Goal: Obtain resource: Download file/media

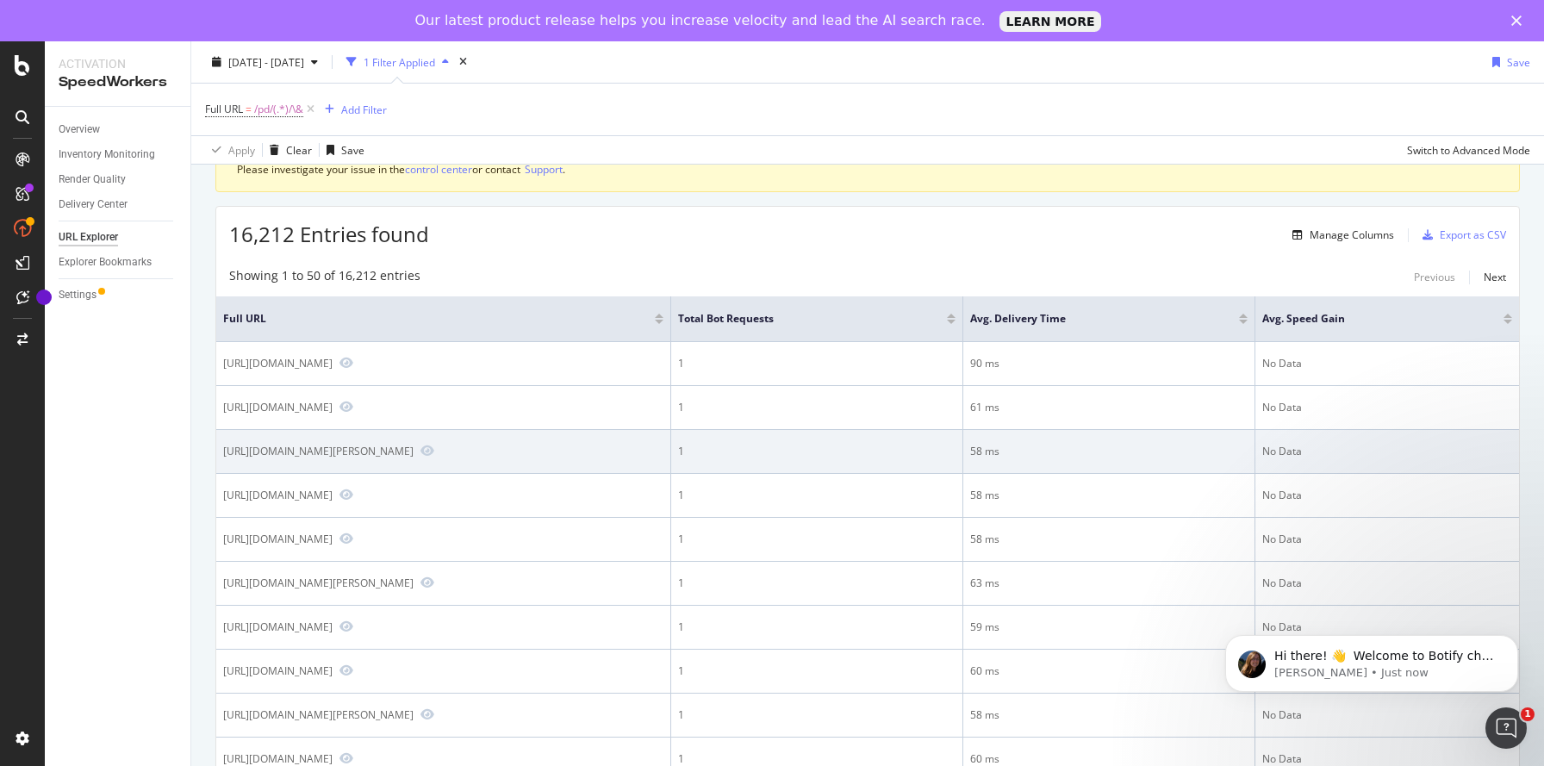
scroll to position [97, 0]
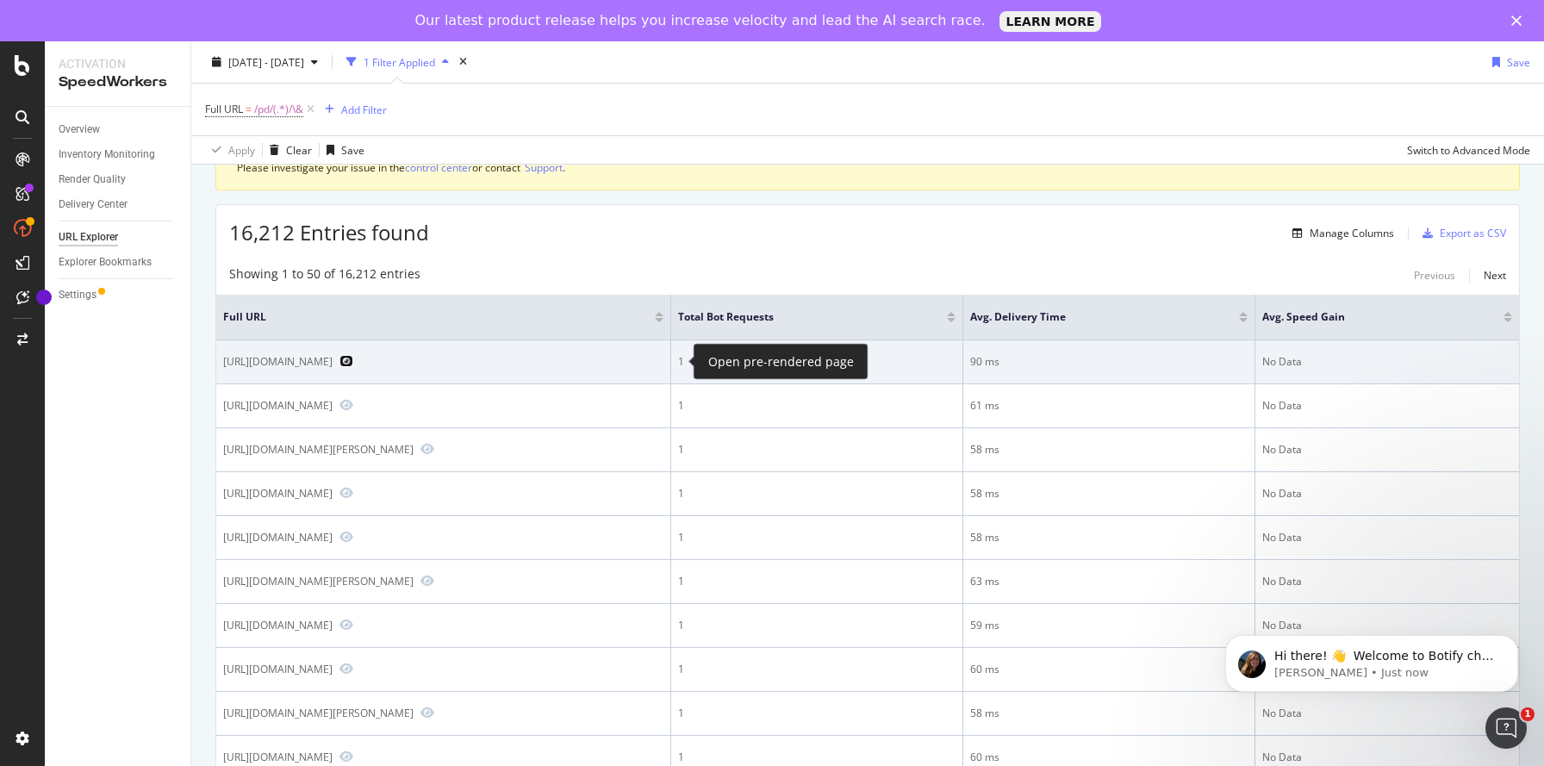
click at [353, 363] on icon "Preview https://www.lowes.com/pd/Kichler-Kichler-Voleta-Natural-Brass-Tradition…" at bounding box center [346, 361] width 14 height 12
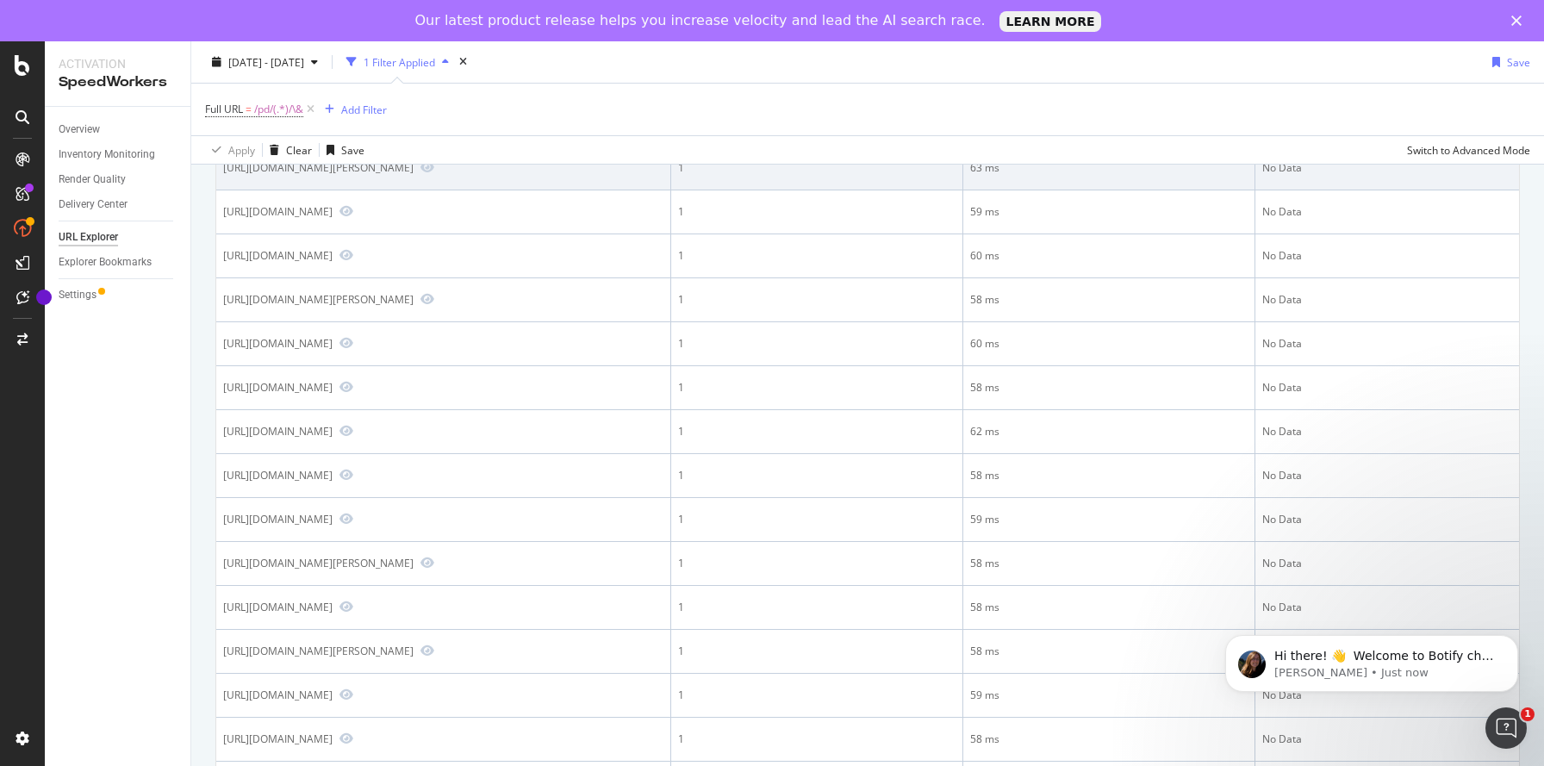
scroll to position [577, 0]
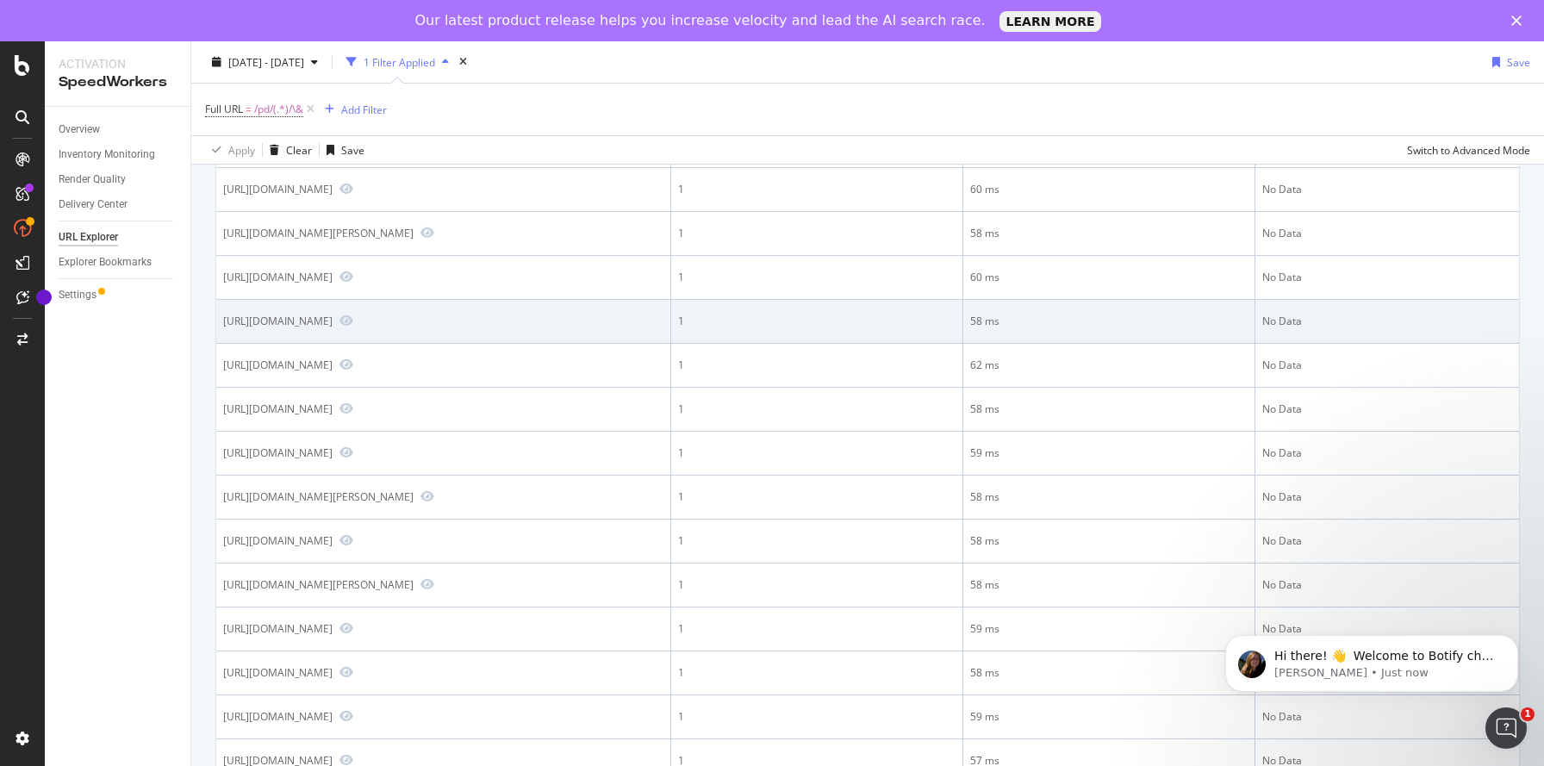
drag, startPoint x: 787, startPoint y: 352, endPoint x: 859, endPoint y: 383, distance: 78.7
click at [872, 344] on tr "https://www.lowes.com/pd/Rain-Forest-Caribbean-Beach-Pebbles-2-5-in-30lbs-White…" at bounding box center [867, 322] width 1303 height 44
click at [671, 344] on td "https://www.lowes.com/pd/Rain-Forest-Caribbean-Beach-Pebbles-2-5-in-30lbs-White…" at bounding box center [443, 322] width 455 height 44
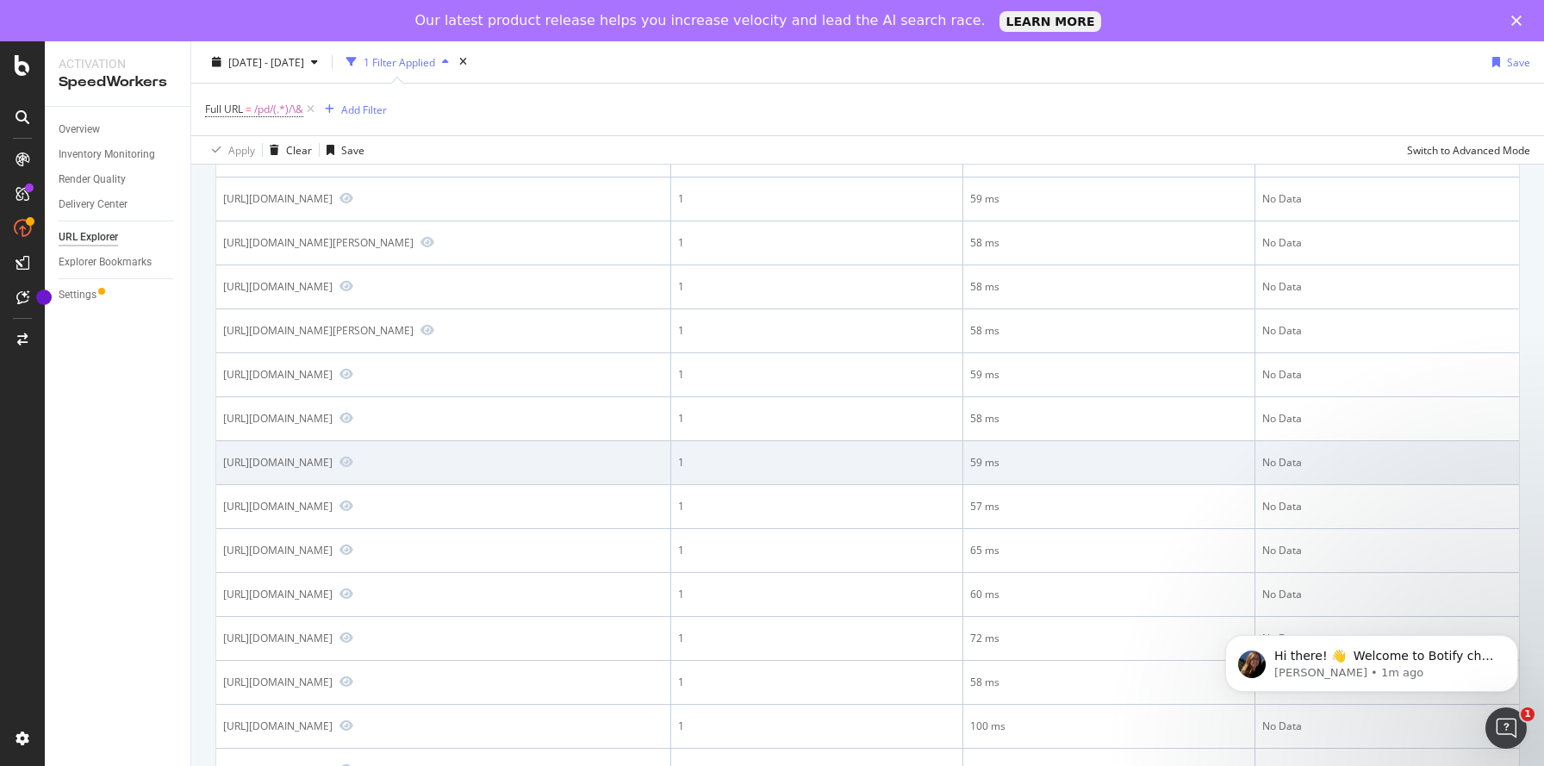
scroll to position [835, 0]
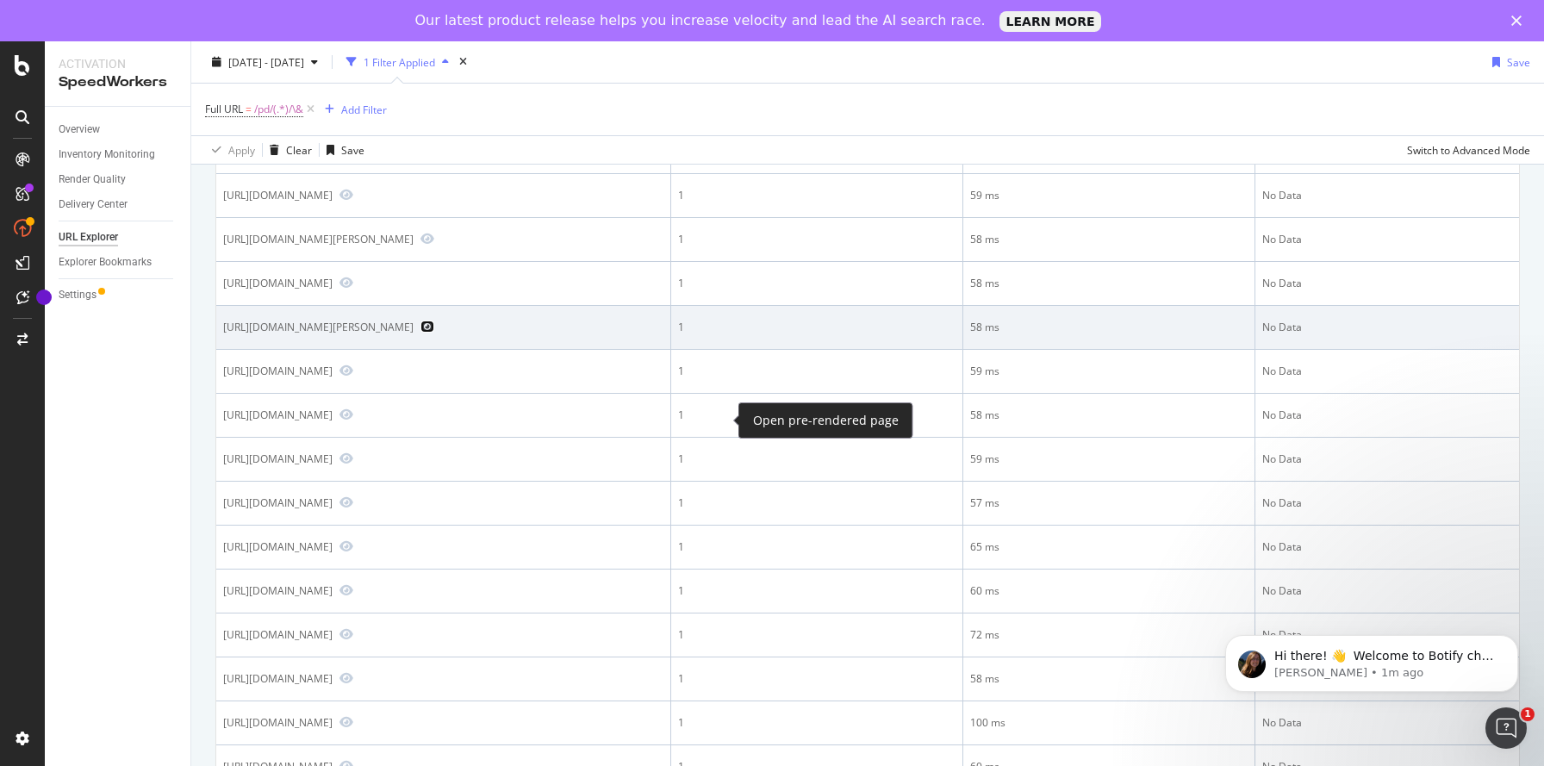
click at [434, 333] on icon "Preview https://www.lowes.com/pd/Kraus-Indy-8482-Single-Handle-Bathroom-Faucet-…" at bounding box center [427, 327] width 14 height 12
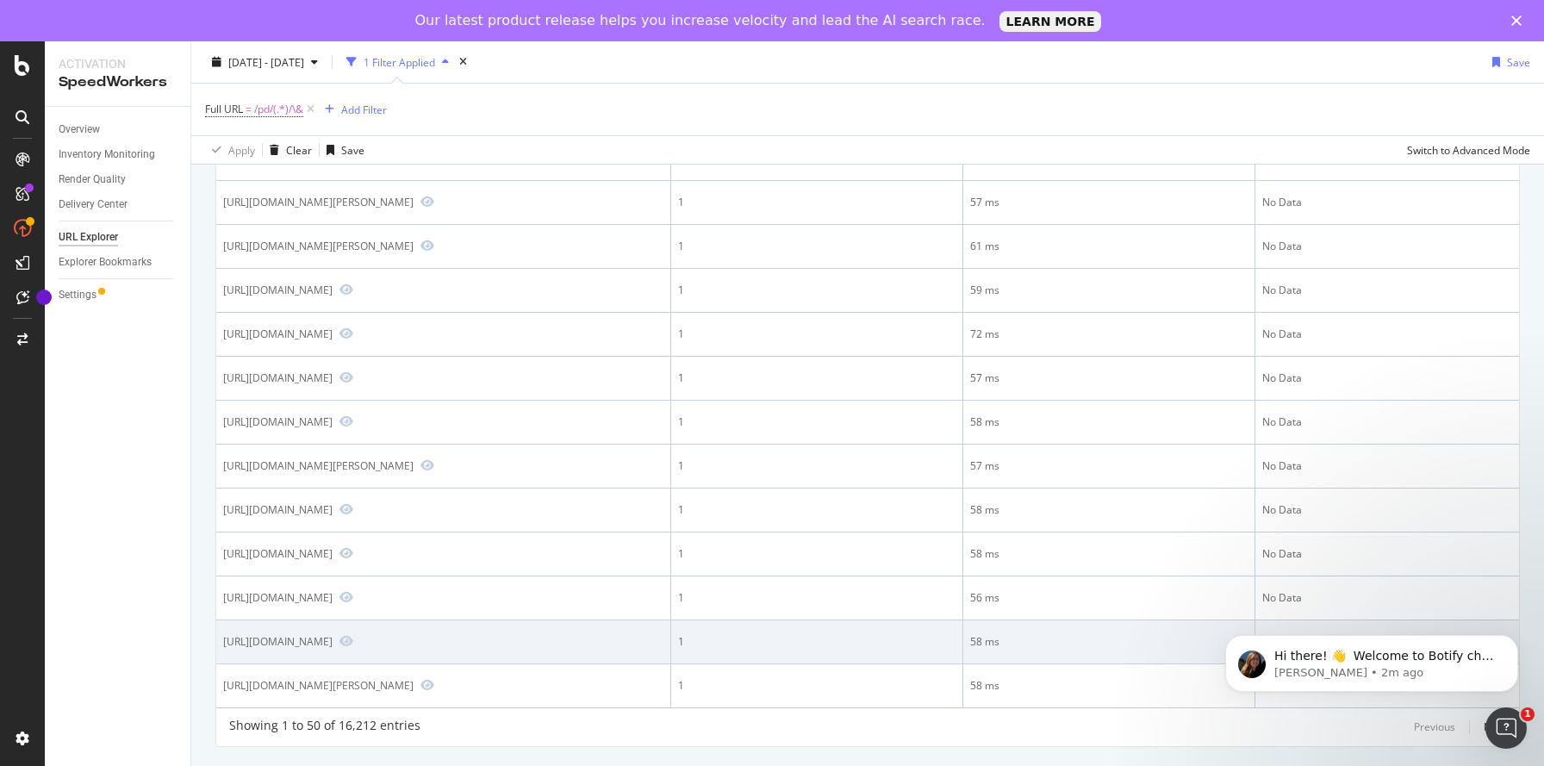
scroll to position [2190, 0]
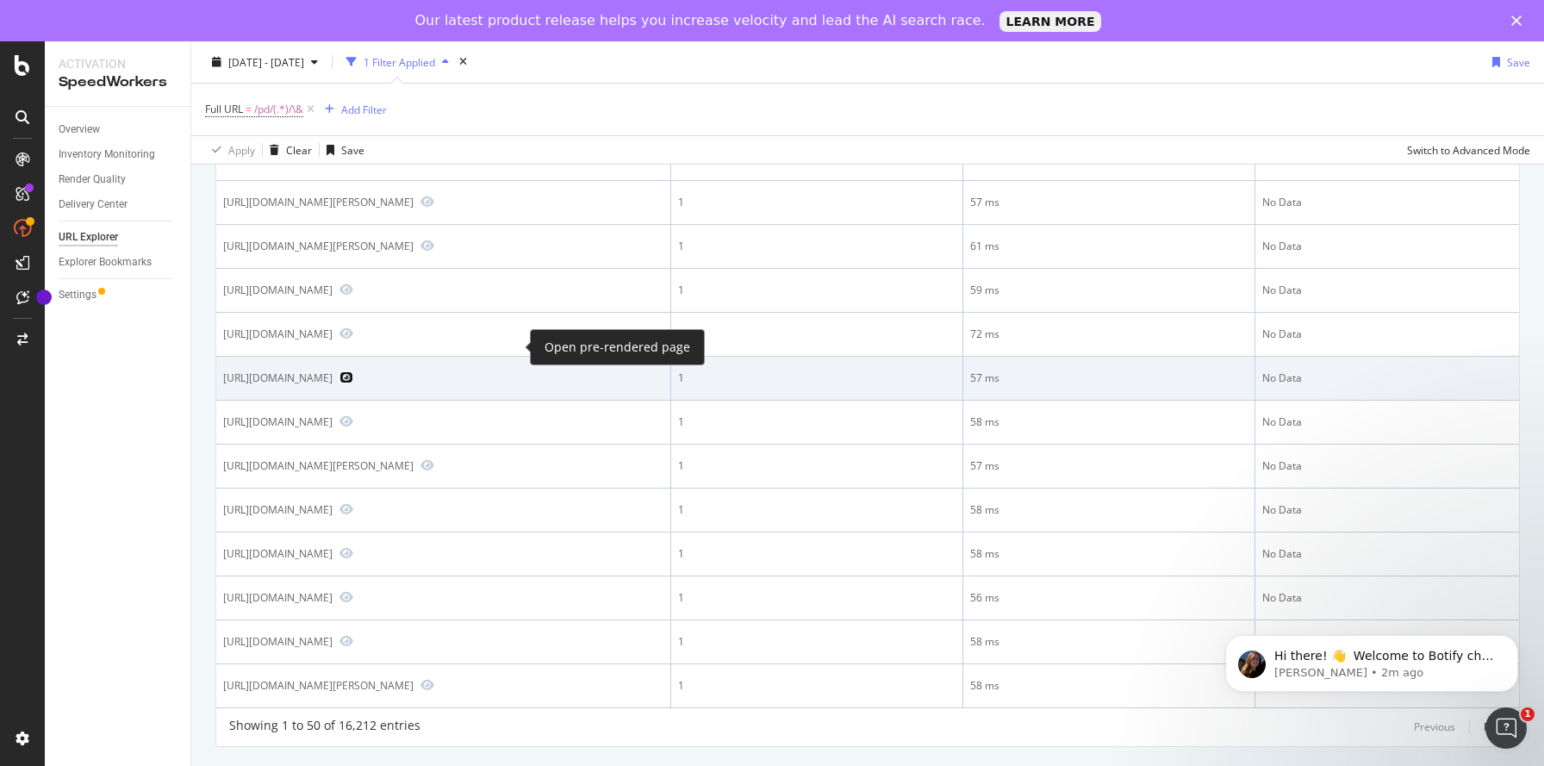
click at [353, 371] on icon "Preview https://www.lowes.com/pd/LG-Electric-Oven-LREL6325F/&" at bounding box center [346, 377] width 14 height 12
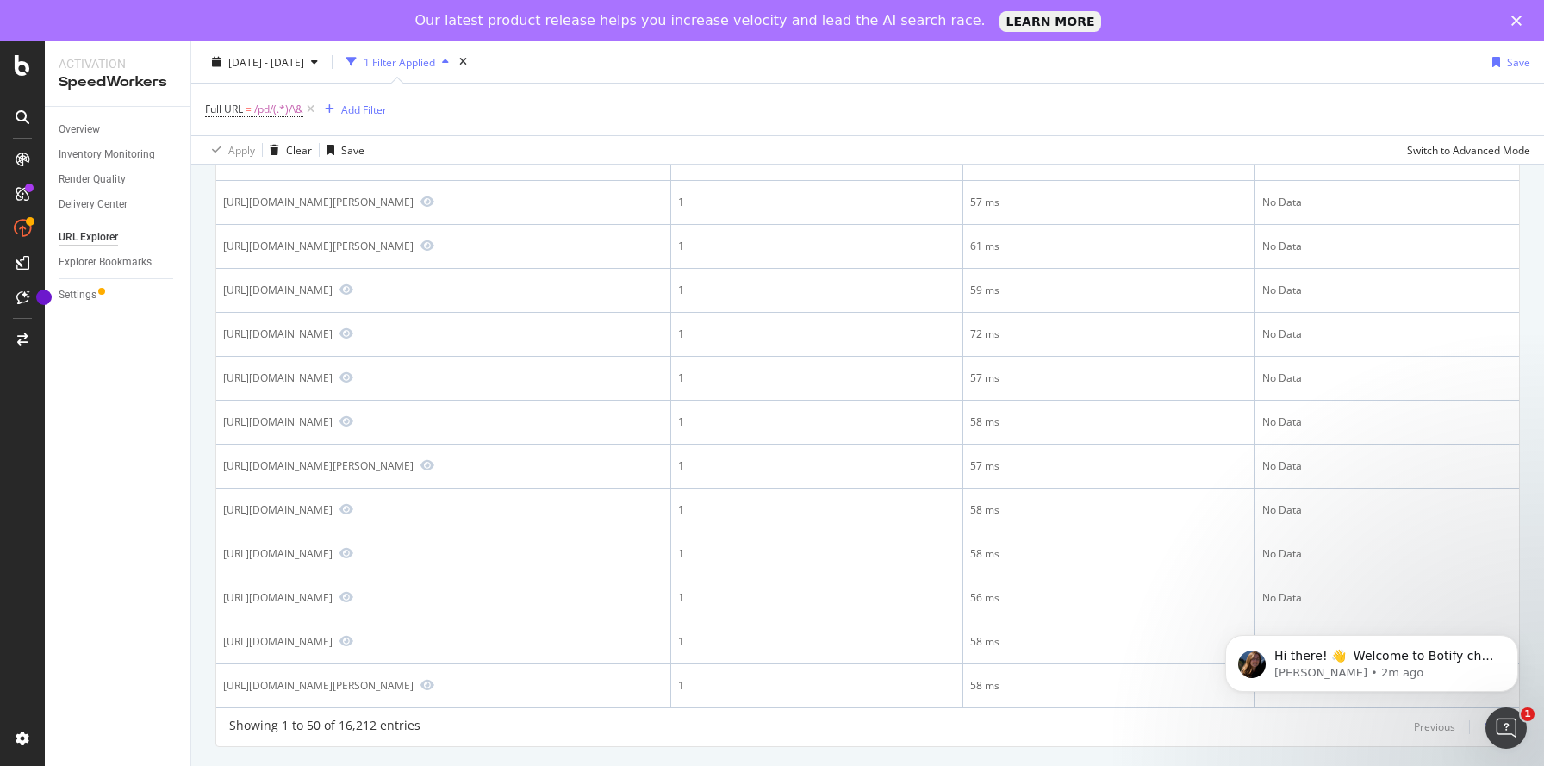
click at [1484, 723] on div "Next" at bounding box center [1495, 726] width 22 height 15
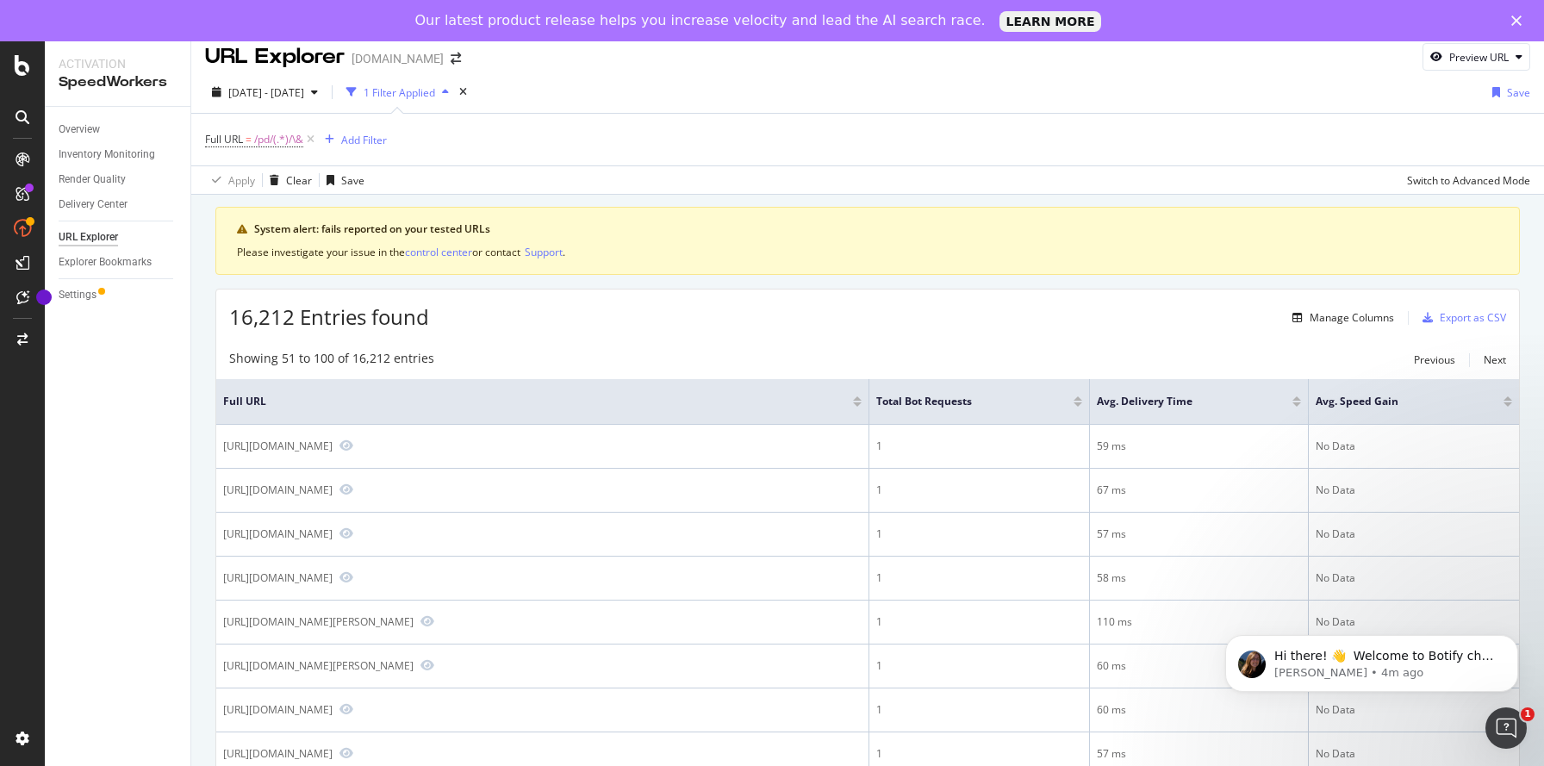
scroll to position [33, 0]
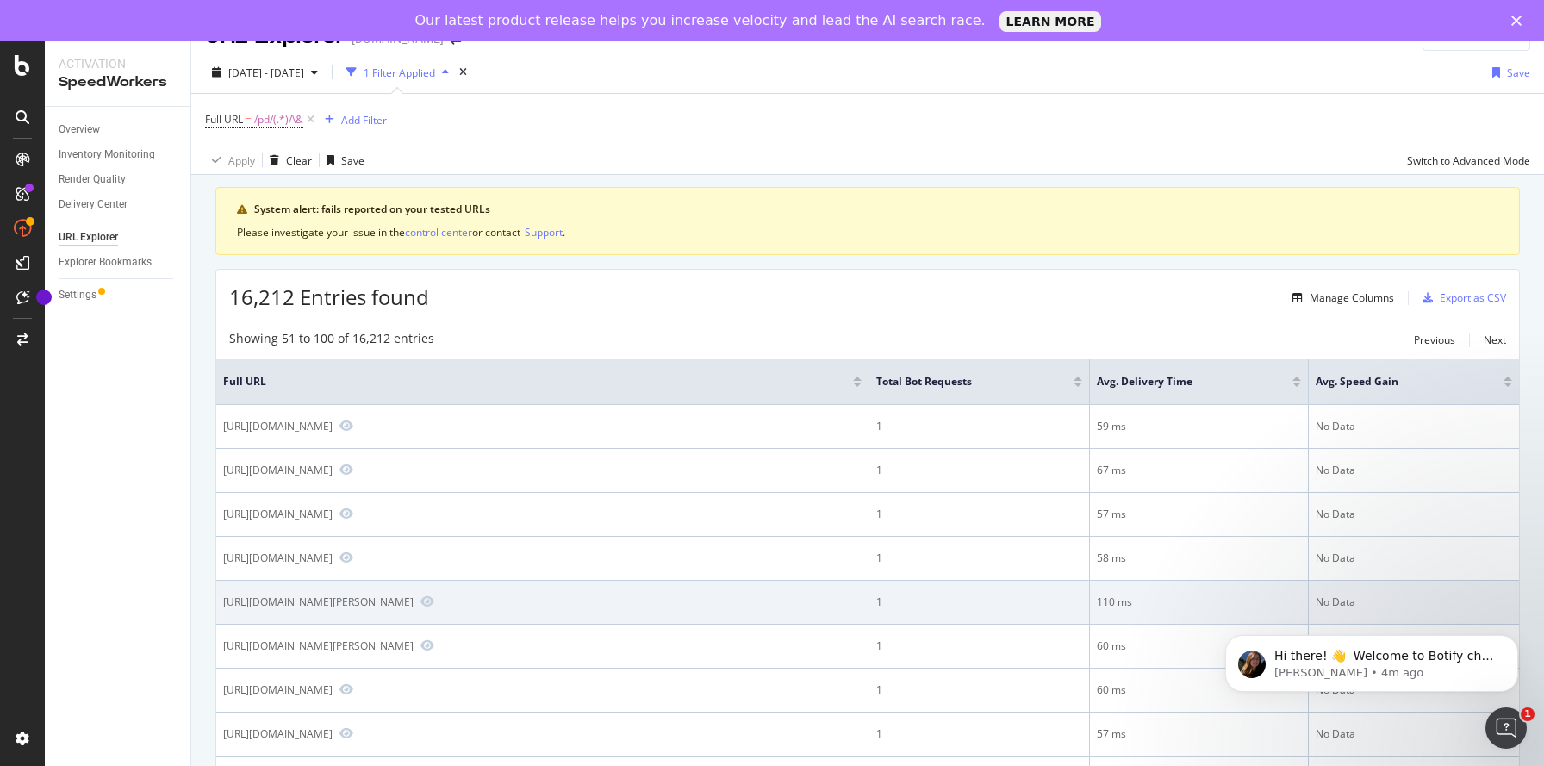
drag, startPoint x: 587, startPoint y: 634, endPoint x: 218, endPoint y: 620, distance: 369.0
click at [218, 620] on td "https://www.lowes.com/pd/Waddell-Ash-End-Table-Leg-Actual-1-75-in-x-6-in/&" at bounding box center [542, 603] width 653 height 44
click at [414, 609] on div "https://www.lowes.com/pd/Waddell-Ash-End-Table-Leg-Actual-1-75-in-x-6-in/&" at bounding box center [318, 602] width 190 height 15
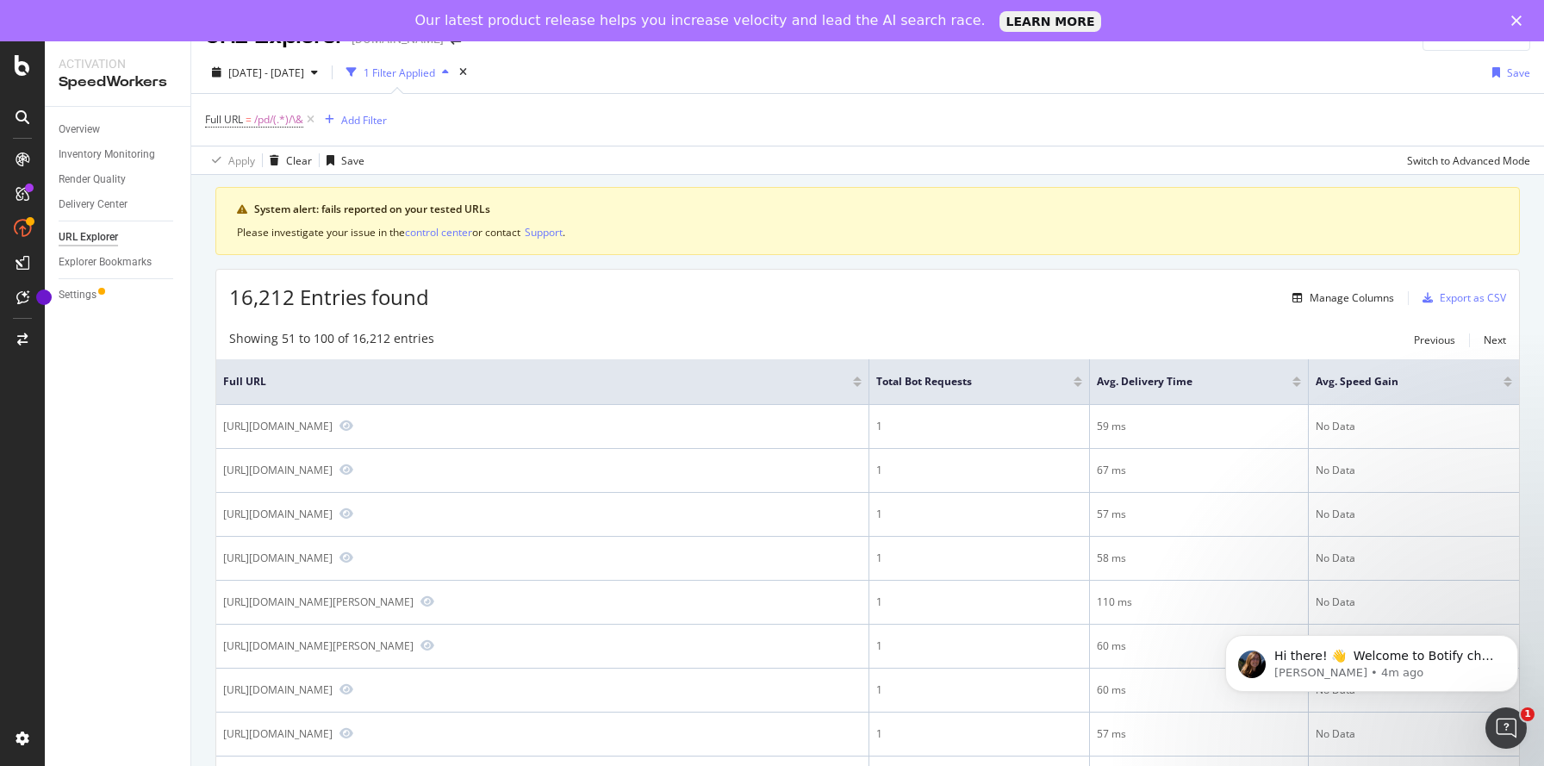
drag, startPoint x: 595, startPoint y: 635, endPoint x: 93, endPoint y: 561, distance: 506.9
click at [252, 609] on div "https://www.lowes.com/pd/Waddell-Ash-End-Table-Leg-Actual-1-75-in-x-6-in/&" at bounding box center [318, 602] width 190 height 15
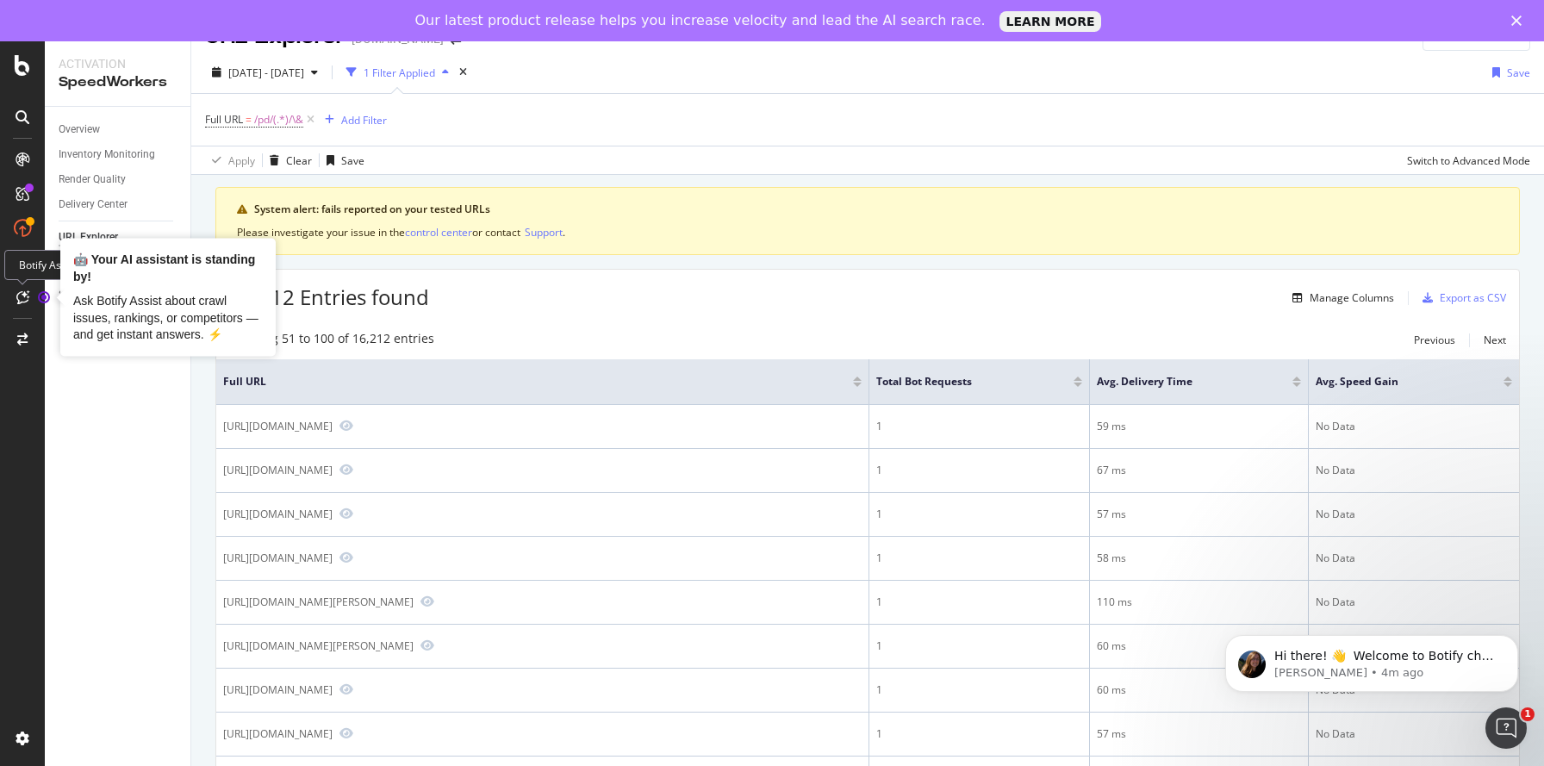
click at [44, 297] on circle "Tooltip anchor" at bounding box center [44, 297] width 10 height 10
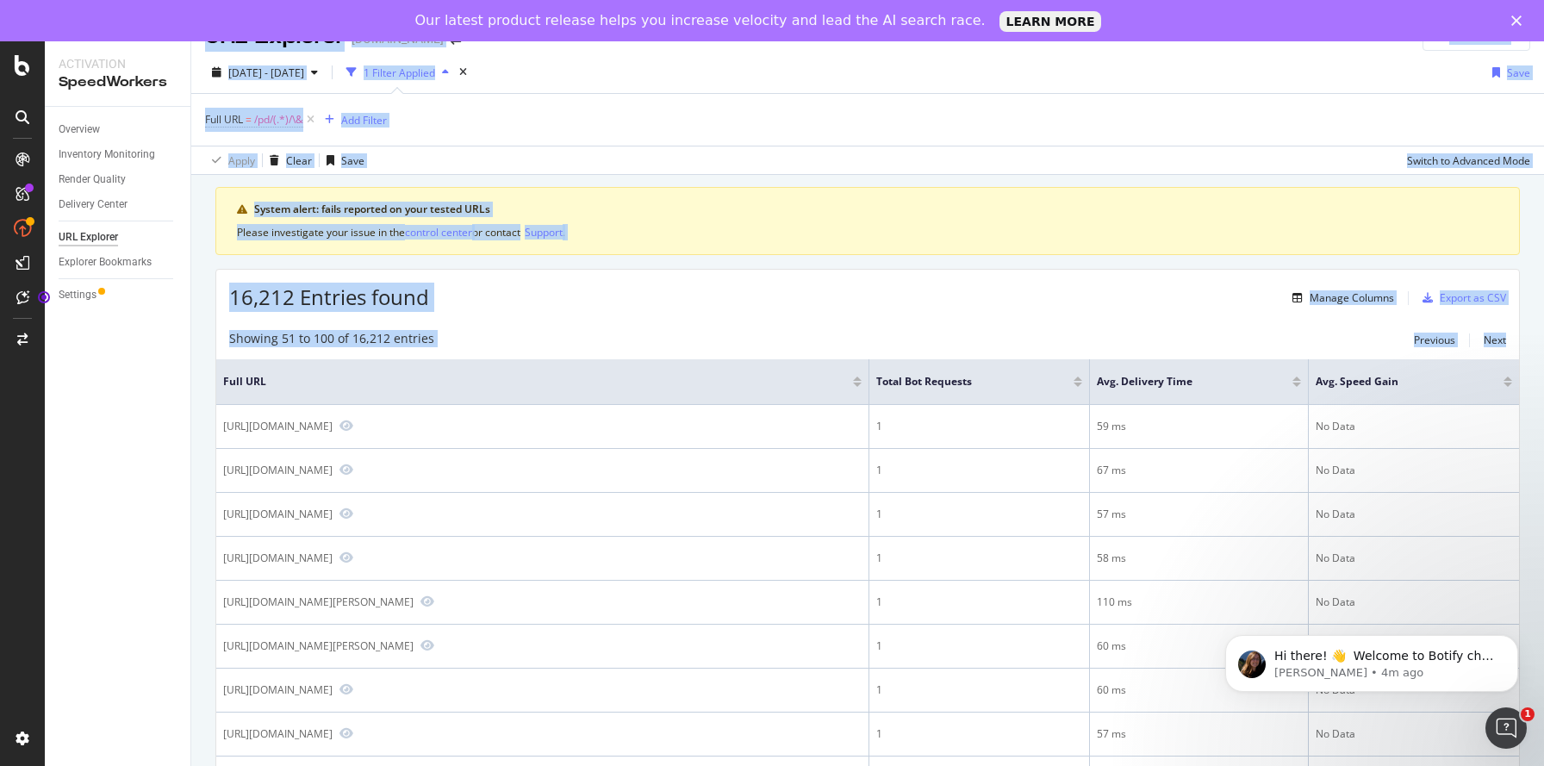
drag, startPoint x: 97, startPoint y: 394, endPoint x: 206, endPoint y: 394, distance: 108.6
click at [206, 394] on div "Activation SpeedWorkers Overview Inventory Monitoring Render Quality Delivery C…" at bounding box center [794, 424] width 1499 height 766
click at [104, 395] on div "Overview Inventory Monitoring Render Quality Delivery Center URL Explorer Explo…" at bounding box center [118, 457] width 146 height 701
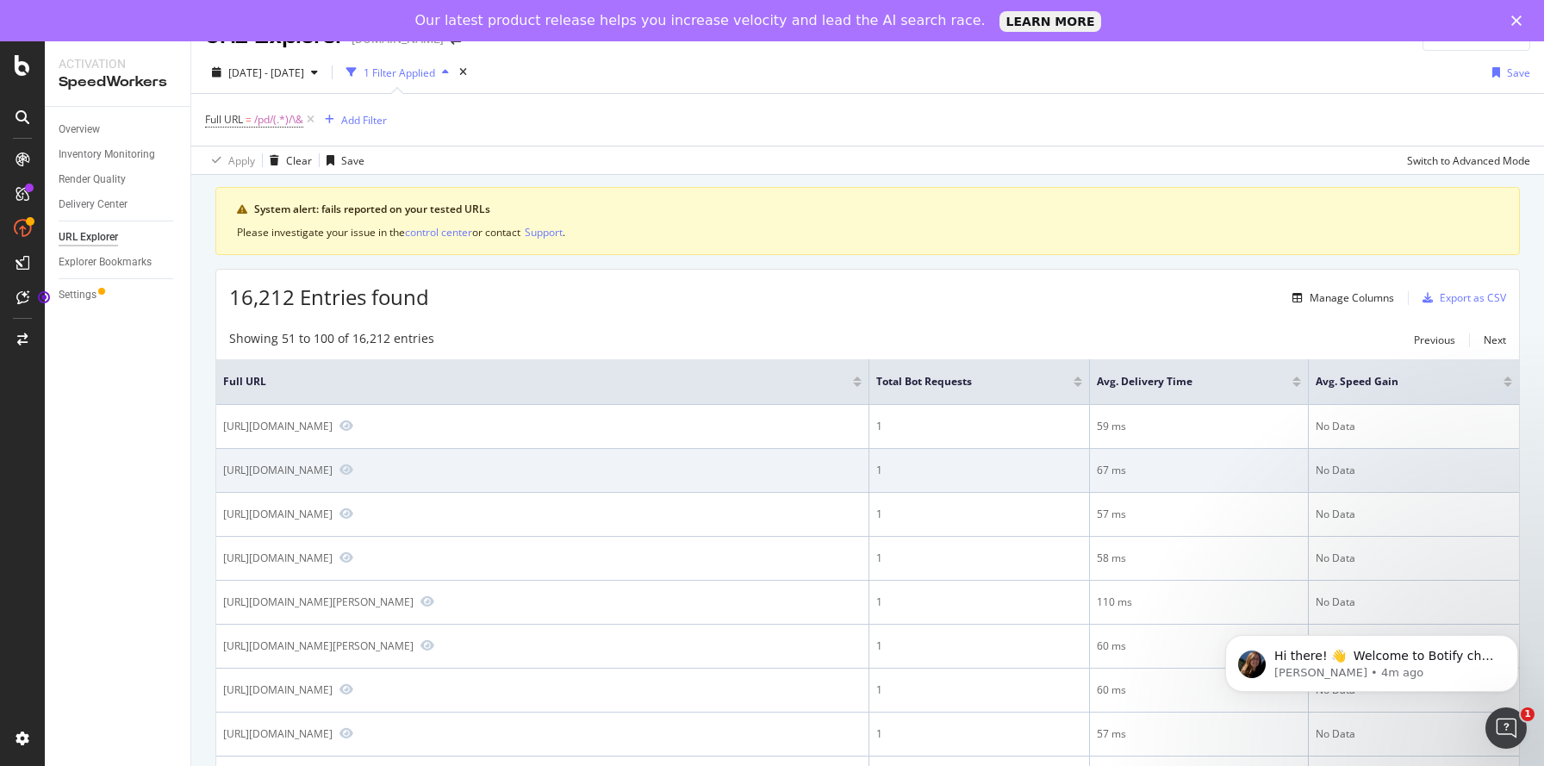
drag, startPoint x: 442, startPoint y: 471, endPoint x: 344, endPoint y: 467, distance: 98.3
click at [333, 467] on div "https://www.lowes.com/pd/Marshalltown-6-in-Steel-Putty-Knife/&" at bounding box center [277, 470] width 109 height 15
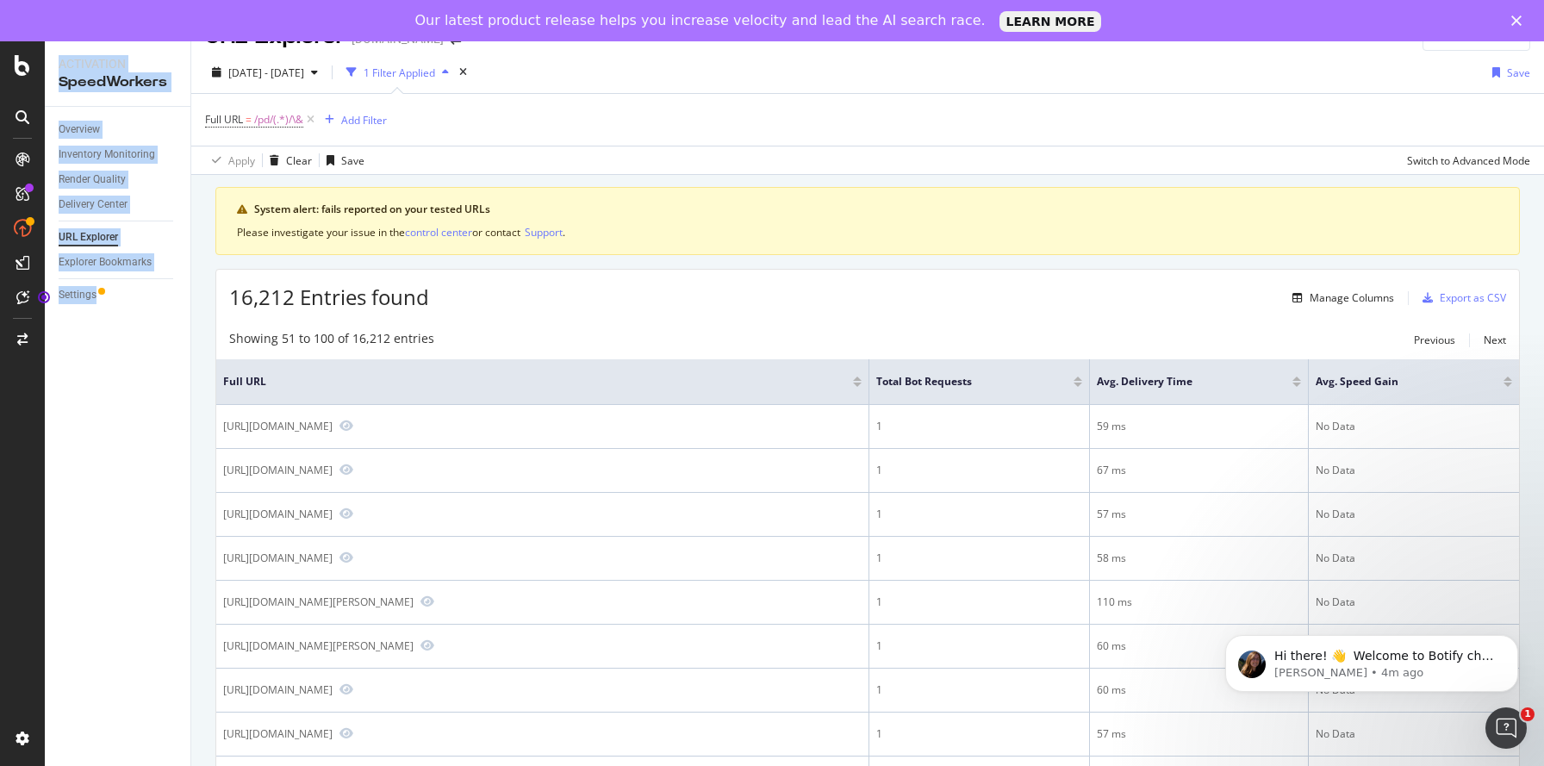
drag, startPoint x: 144, startPoint y: 469, endPoint x: 33, endPoint y: 476, distance: 111.4
click at [33, 476] on div "Activation SpeedWorkers Overview Inventory Monitoring Render Quality Delivery C…" at bounding box center [772, 424] width 1544 height 766
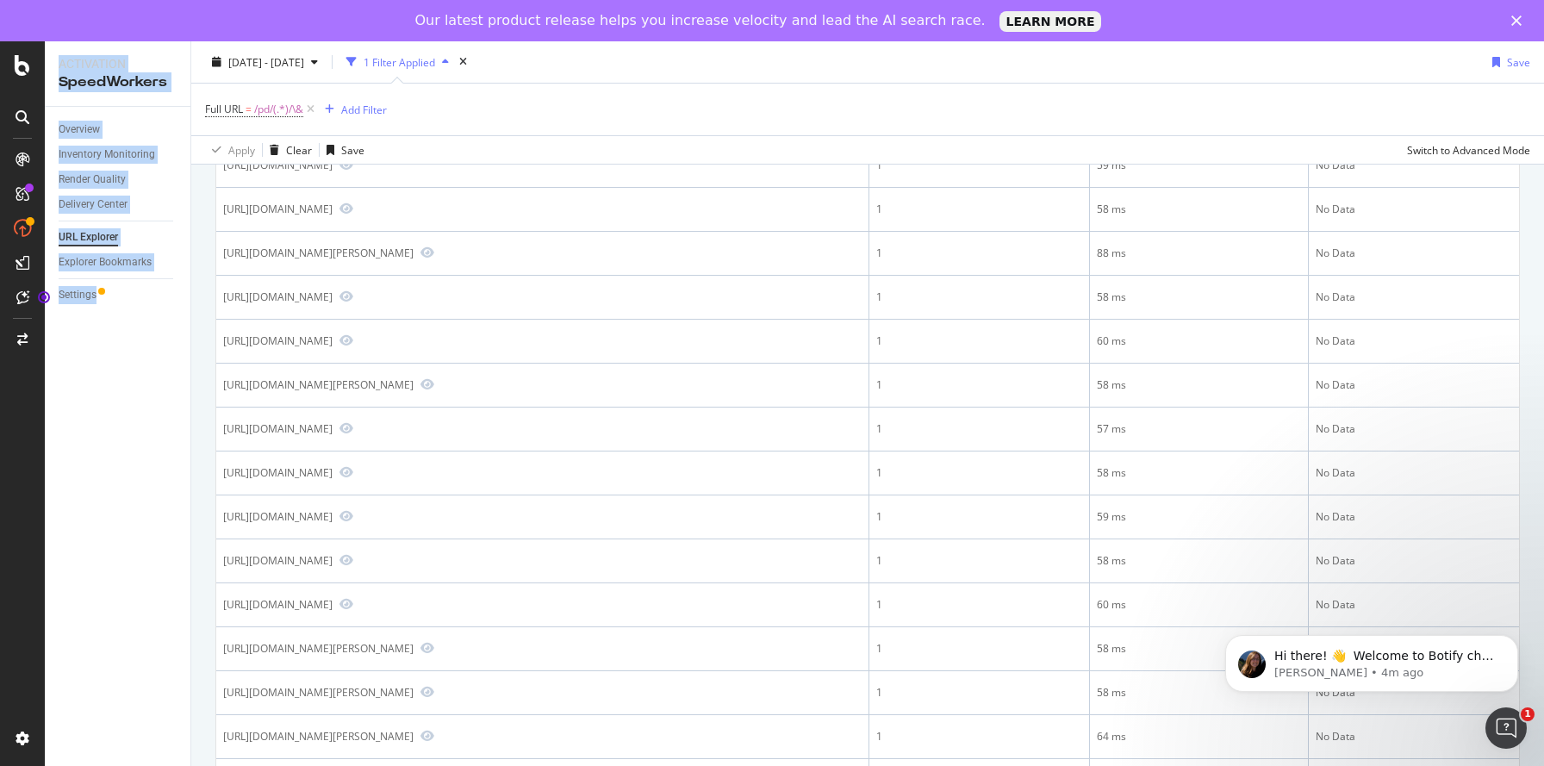
scroll to position [2237, 0]
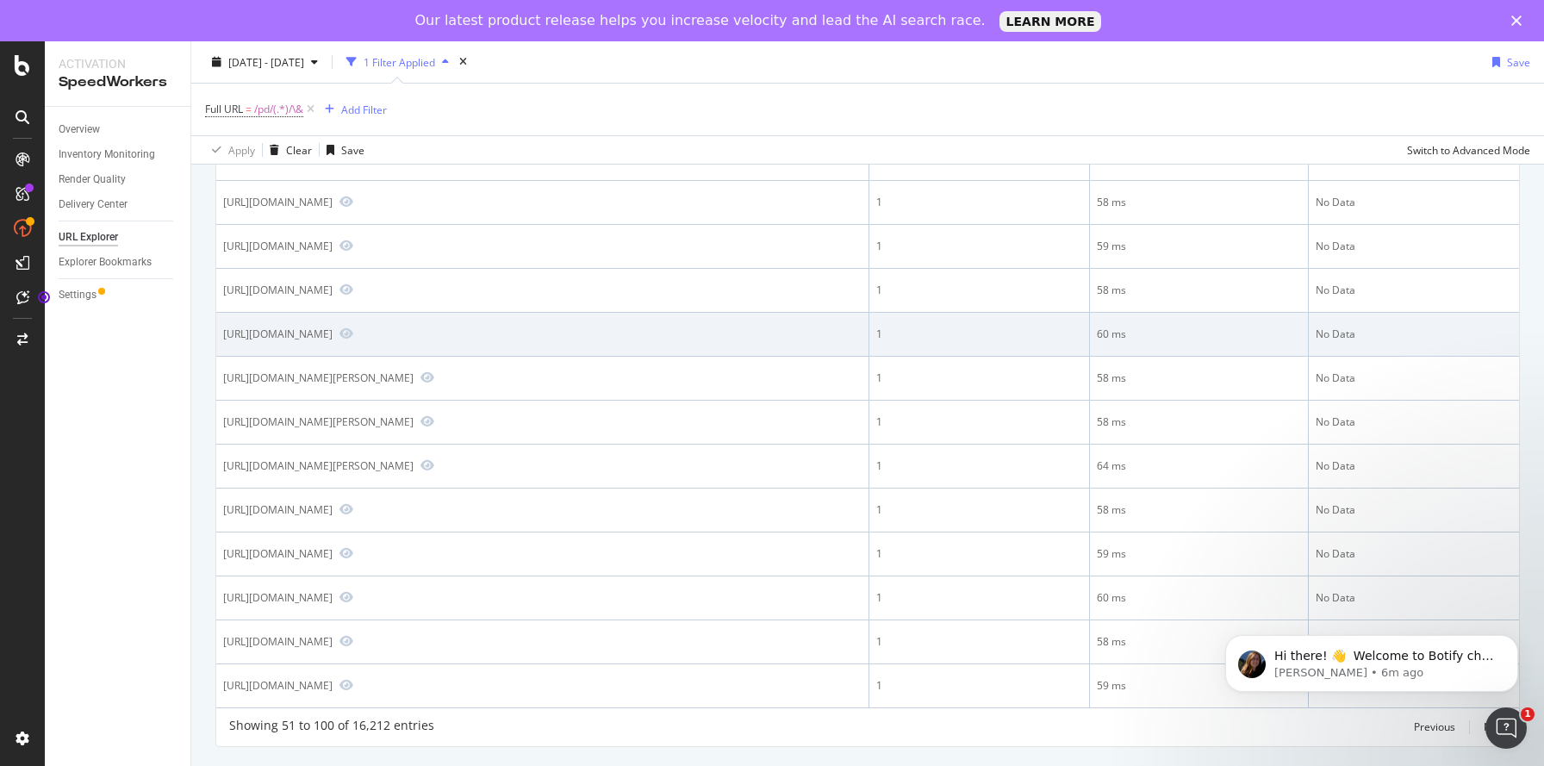
click at [742, 327] on div "https://www.lowes.com/pd/AJD-Home-Royal-Full-Futon-Mattress/&" at bounding box center [542, 335] width 638 height 16
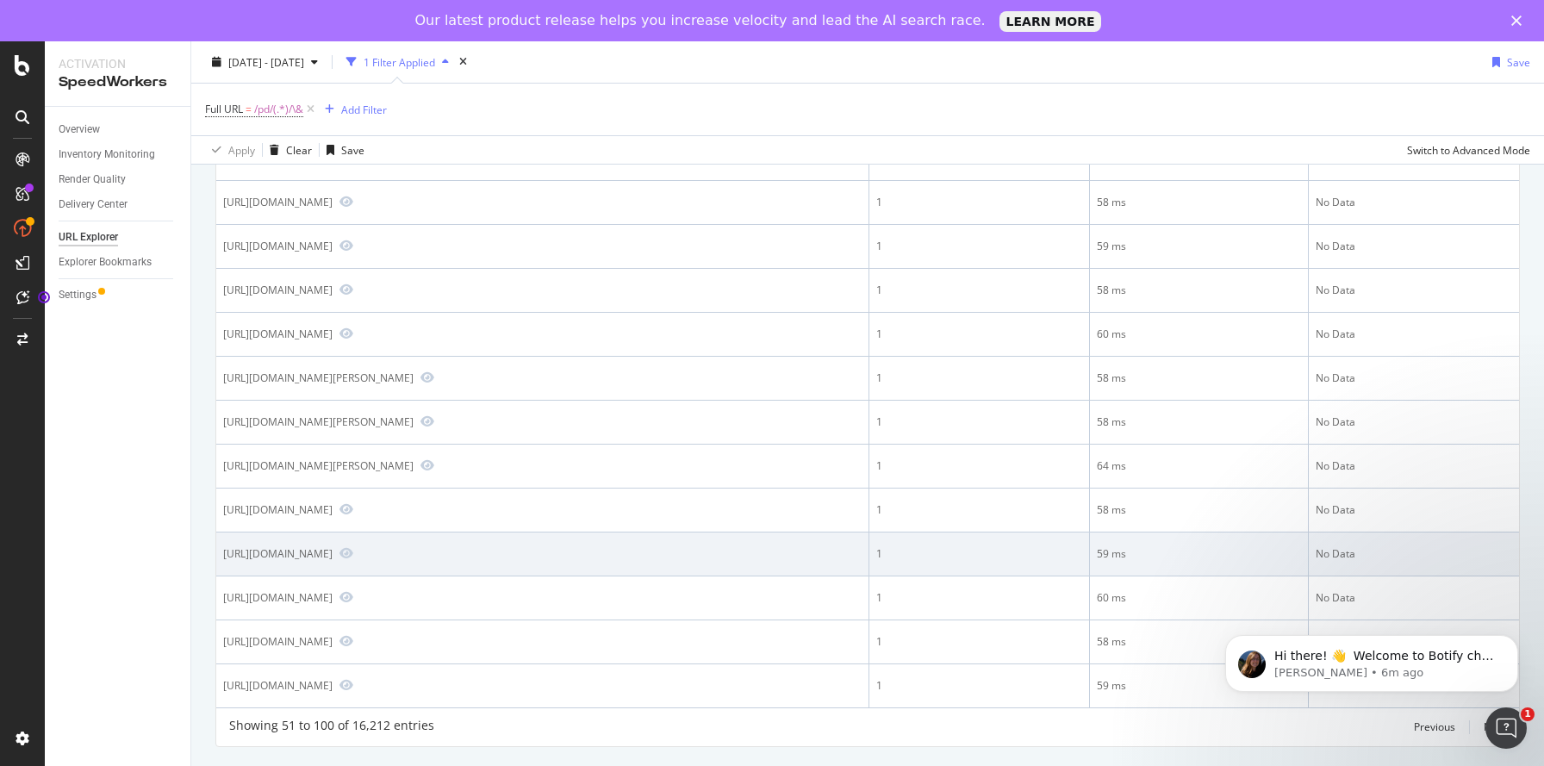
drag, startPoint x: 220, startPoint y: 521, endPoint x: 248, endPoint y: 541, distance: 34.7
click at [239, 540] on td "https://www.lowes.com/pd/GE-7-5-ft-Pre-Lit-Scotch-Pine-Artificial-Christmas-Tre…" at bounding box center [542, 554] width 653 height 44
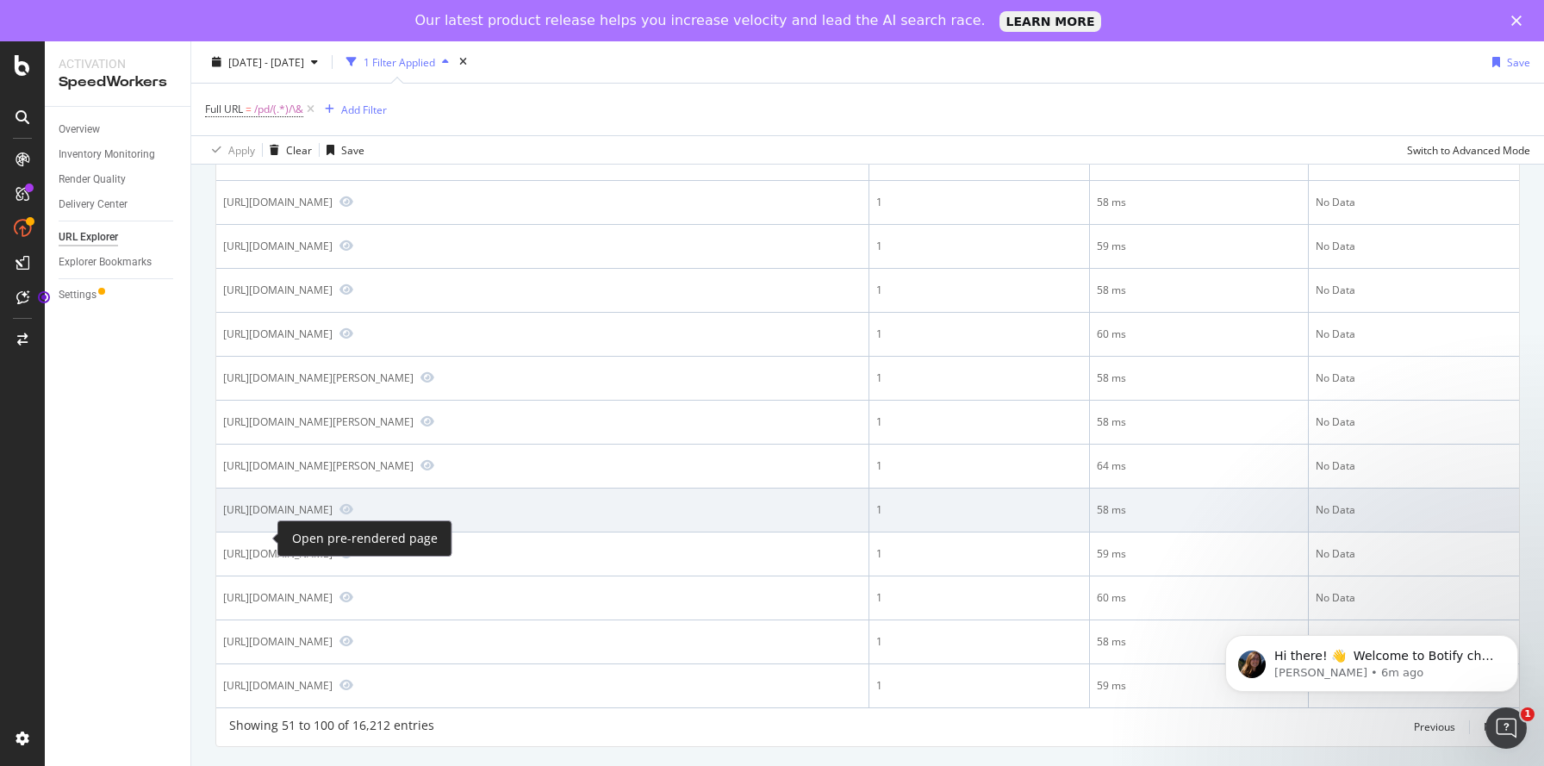
copy div "https://www.lowes.com/pd/GE-7-5-ft-Pre-Lit-Scotch-Pine-Artificial-Christmas-Tre…"
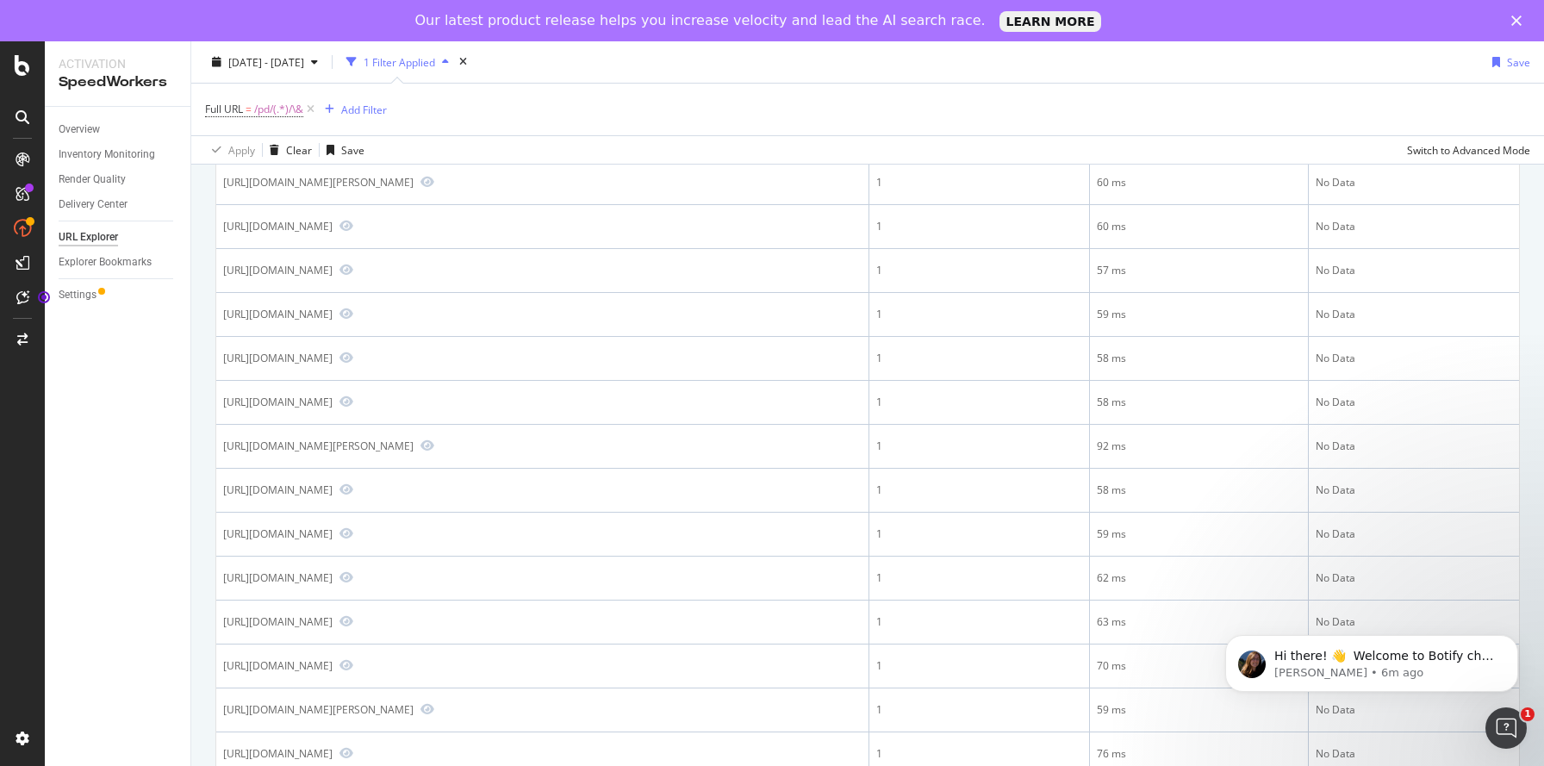
scroll to position [0, 0]
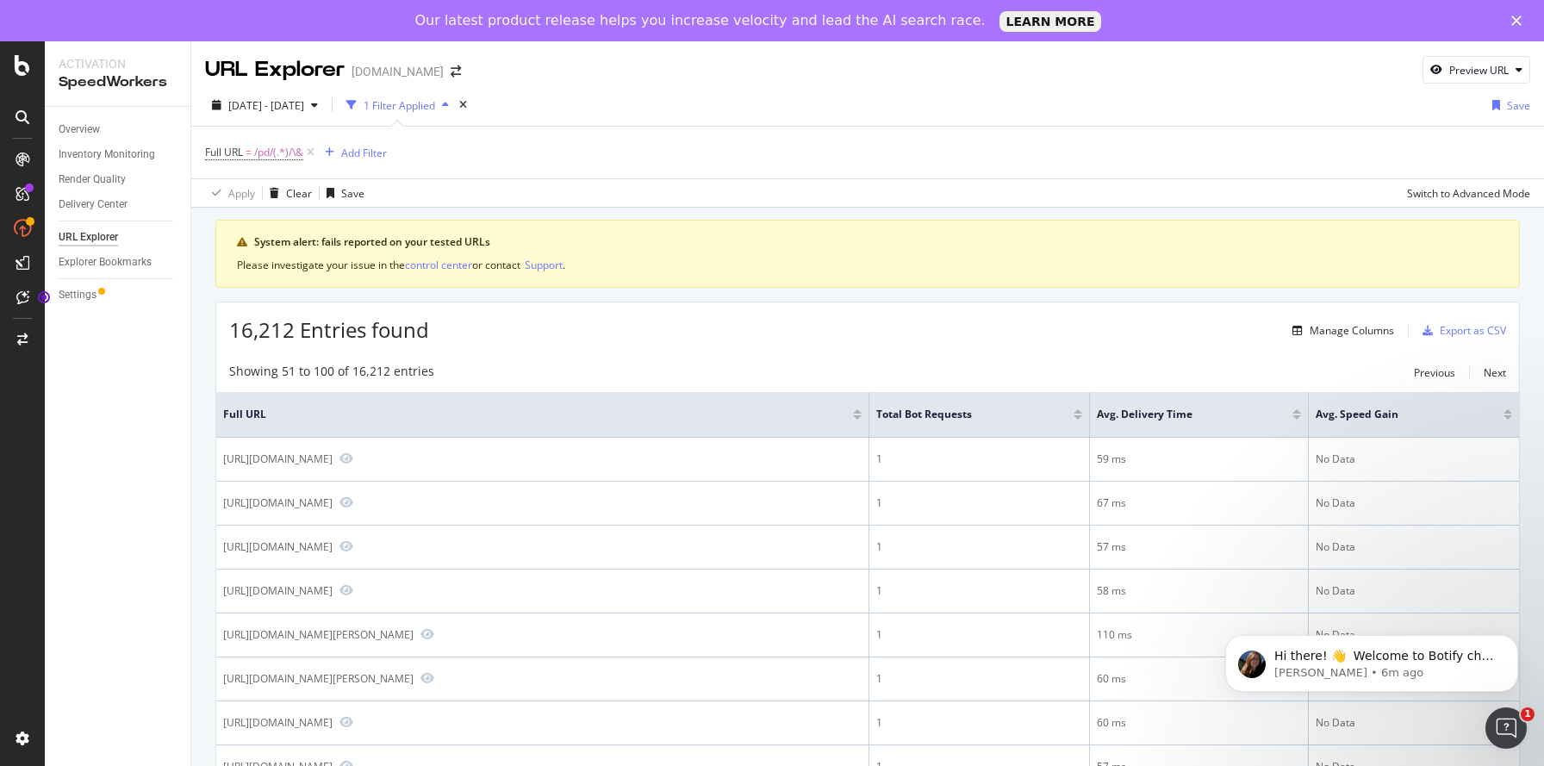
drag, startPoint x: 536, startPoint y: 504, endPoint x: 202, endPoint y: 502, distance: 334.3
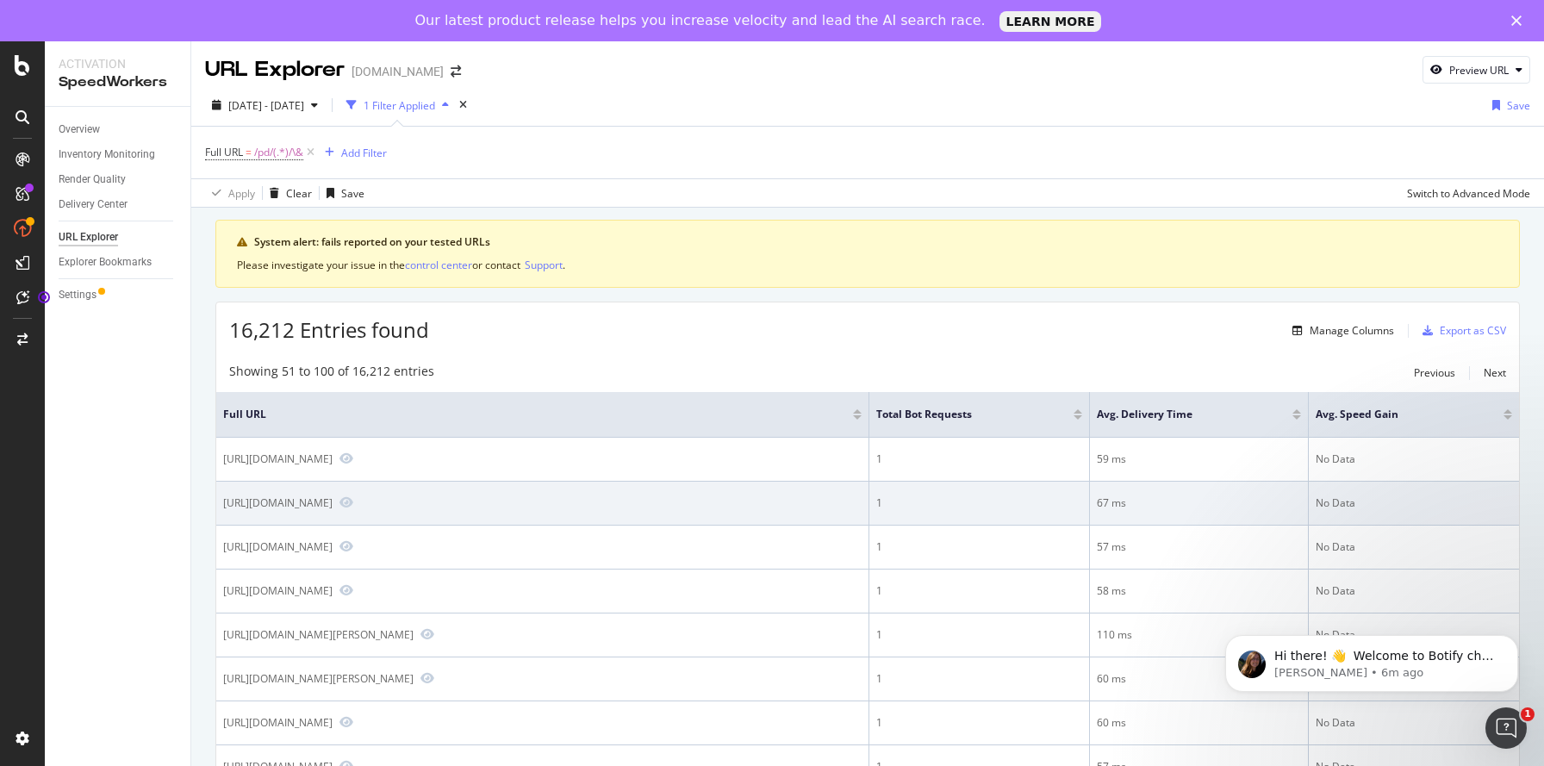
drag, startPoint x: 383, startPoint y: 506, endPoint x: 367, endPoint y: 505, distance: 15.5
click at [333, 506] on div "https://www.lowes.com/pd/Marshalltown-6-in-Steel-Putty-Knife/&" at bounding box center [277, 502] width 109 height 15
drag, startPoint x: 359, startPoint y: 501, endPoint x: 526, endPoint y: 504, distance: 167.2
click at [333, 504] on div "https://www.lowes.com/pd/Marshalltown-6-in-Steel-Putty-Knife/&" at bounding box center [277, 502] width 109 height 15
copy div "Marshalltown-6-in-Steel-Putty-Knife"
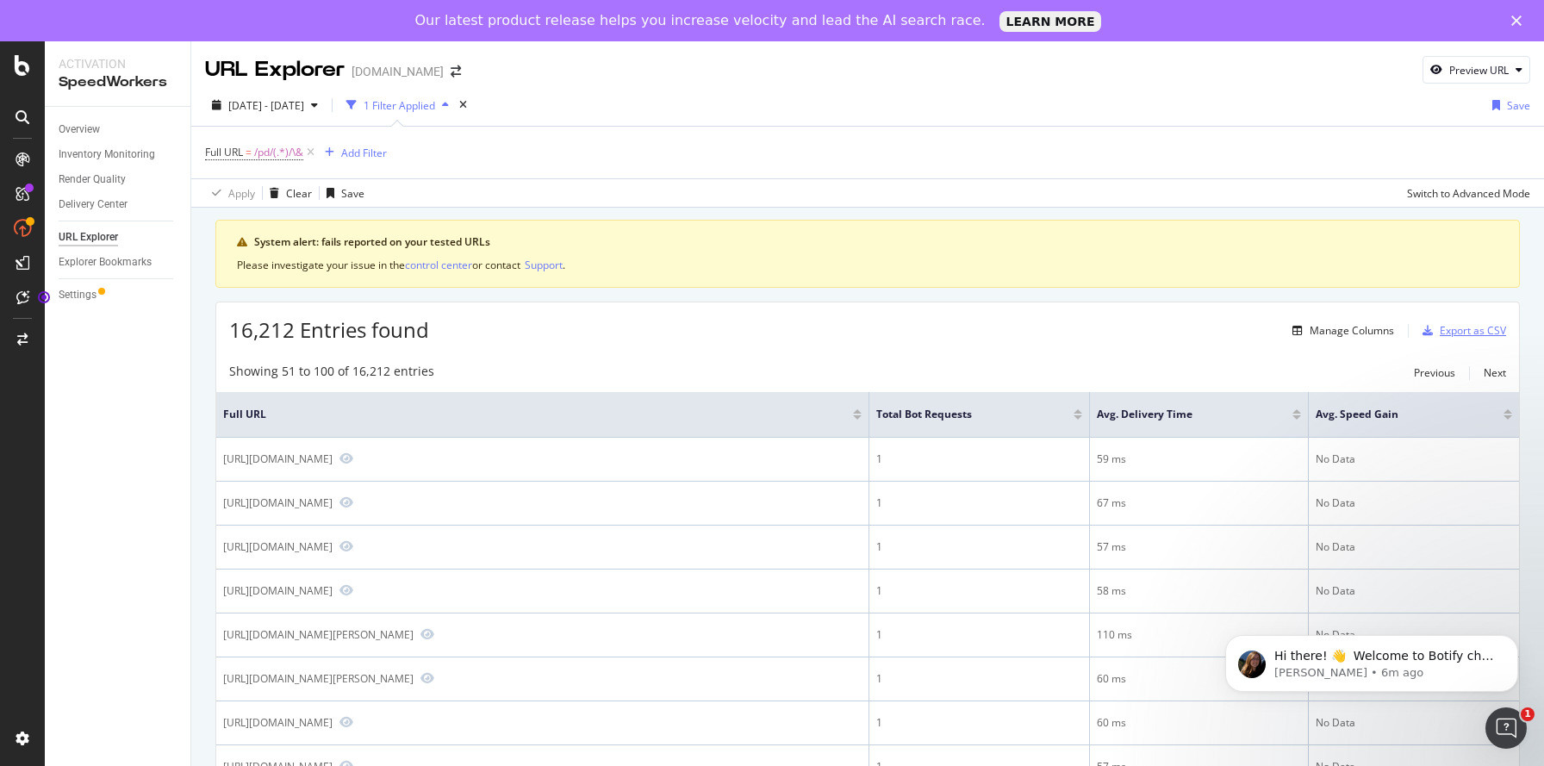
click at [1479, 334] on div "Export as CSV" at bounding box center [1473, 330] width 66 height 15
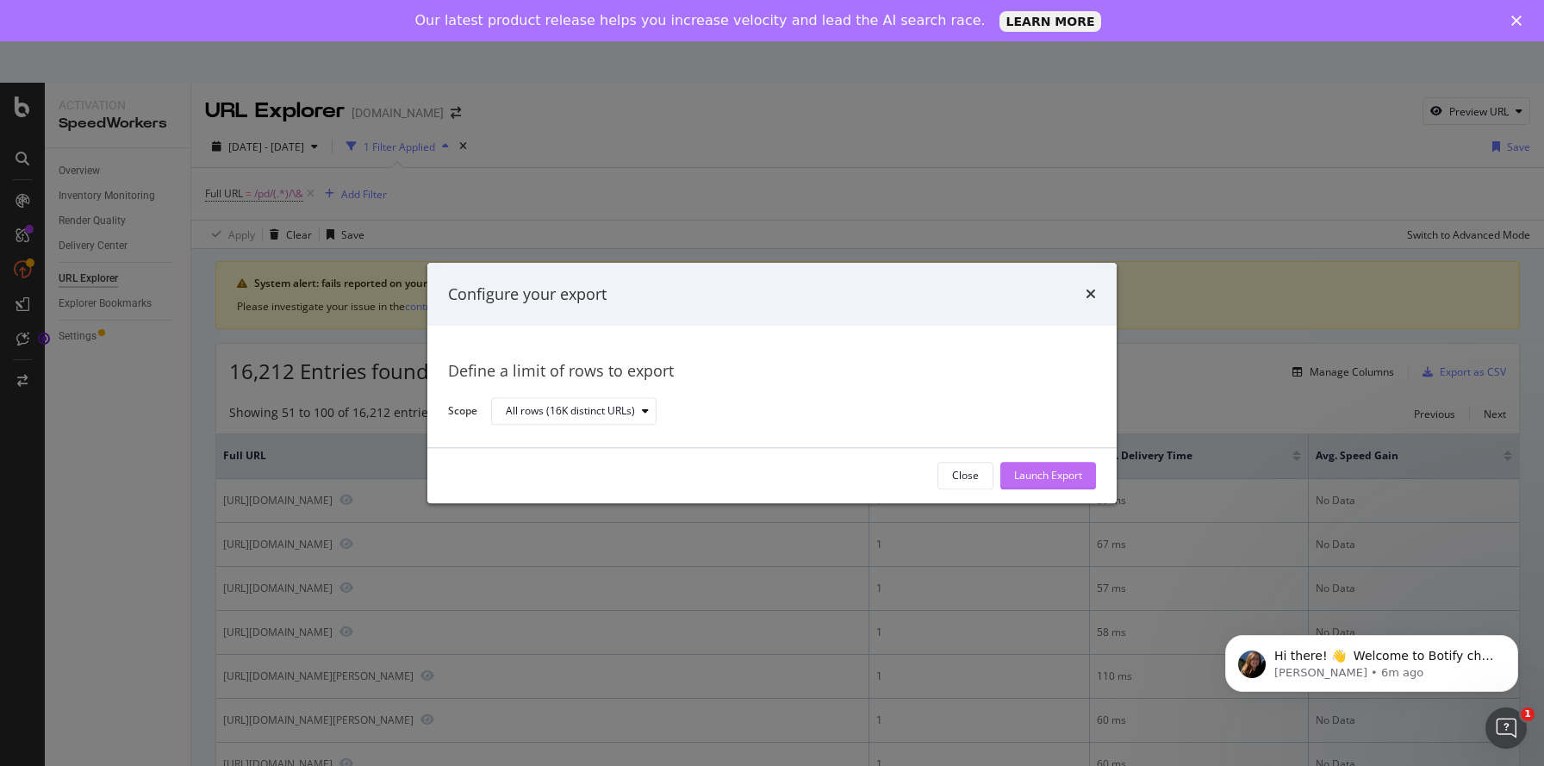
click at [1047, 475] on div "Launch Export" at bounding box center [1048, 476] width 68 height 15
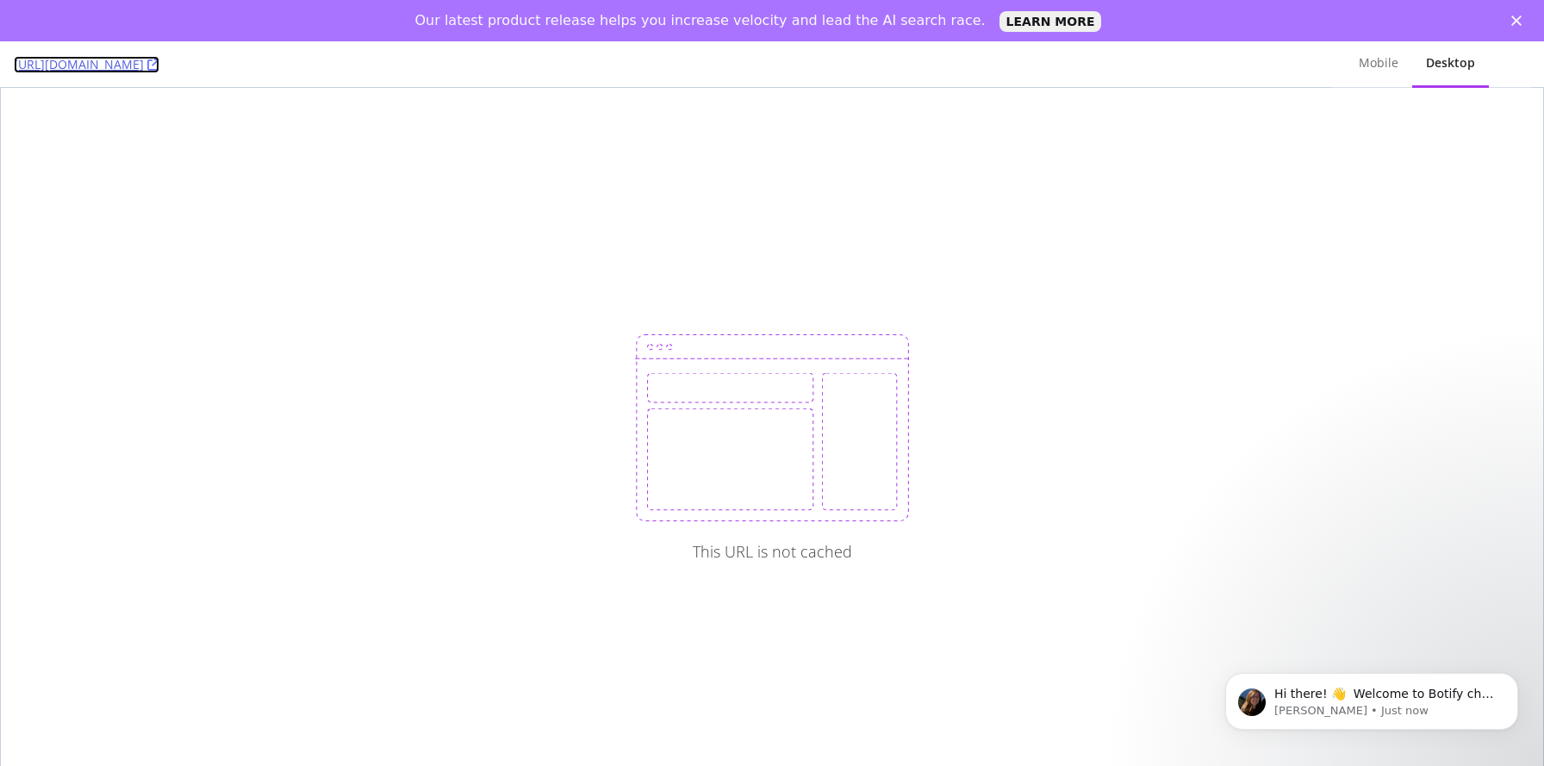
click at [159, 67] on link "https://www.lowes.com/pd/Kichler-Kichler-Voleta-Natural-Brass-Traditional-Penda…" at bounding box center [87, 64] width 146 height 17
click at [256, 68] on link "https://www.lowes.com/pd/Kraus-Indy-8482-Single-Handle-Bathroom-Faucet-in-Matte…" at bounding box center [135, 64] width 242 height 17
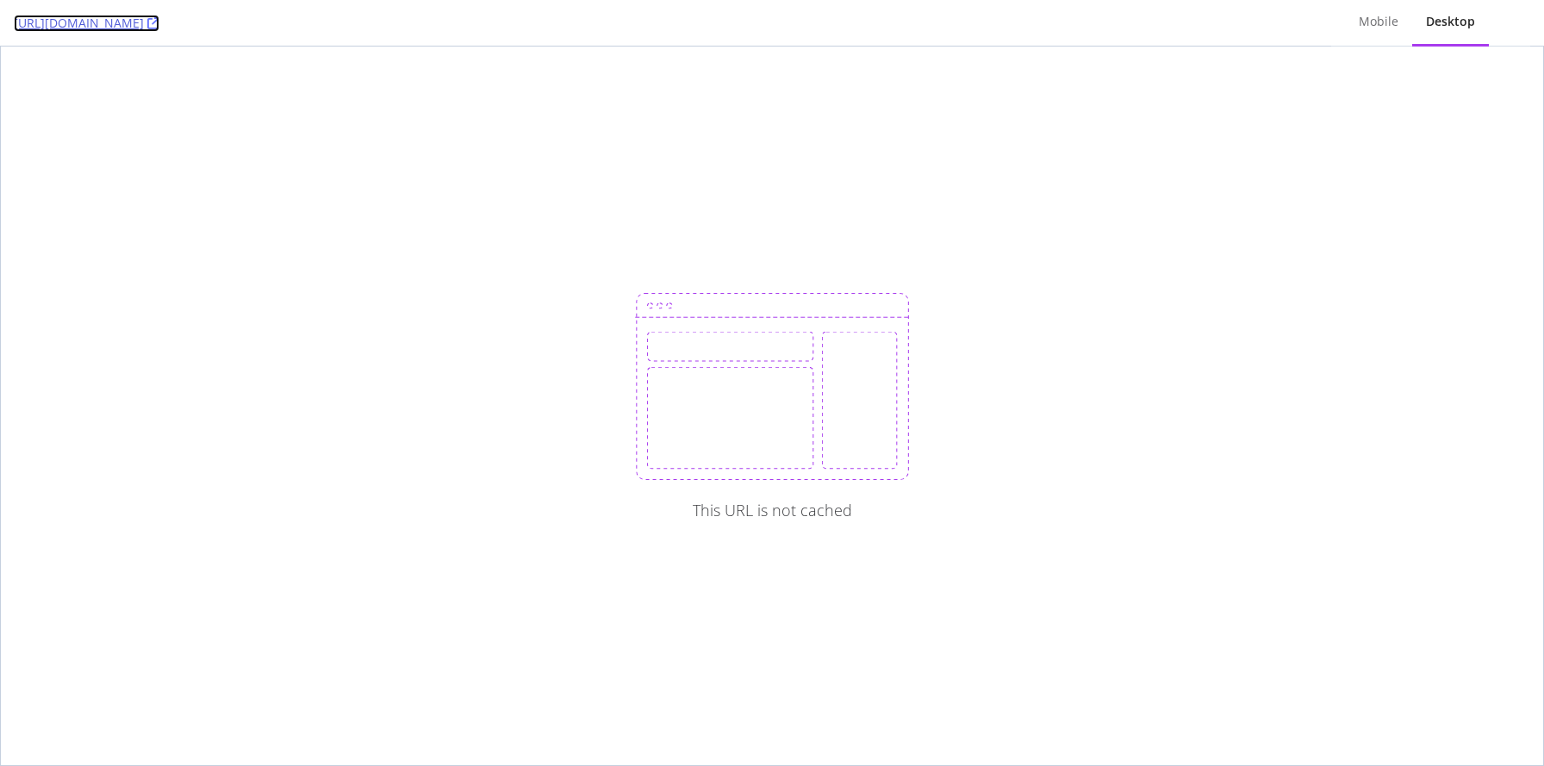
click at [159, 23] on link "[URL][DOMAIN_NAME]" at bounding box center [87, 23] width 146 height 17
